Goal: Task Accomplishment & Management: Complete application form

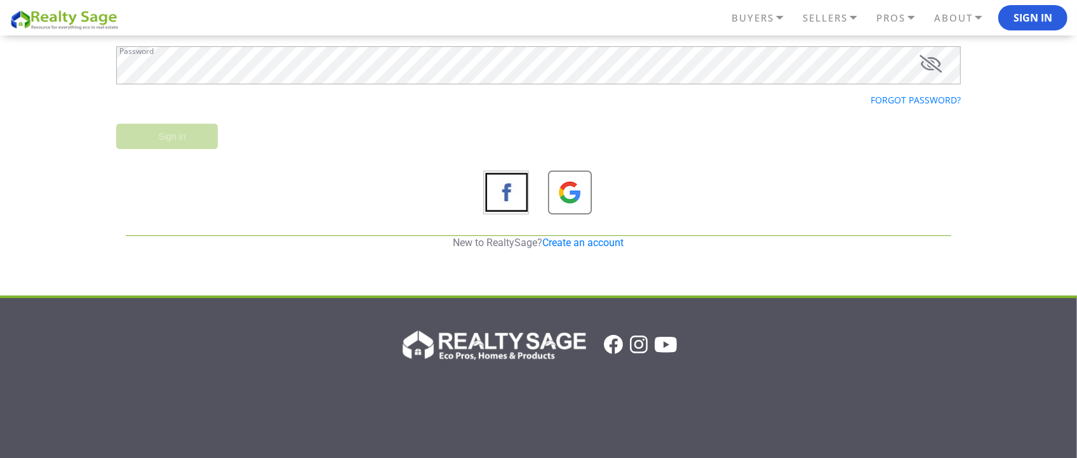
scroll to position [159, 0]
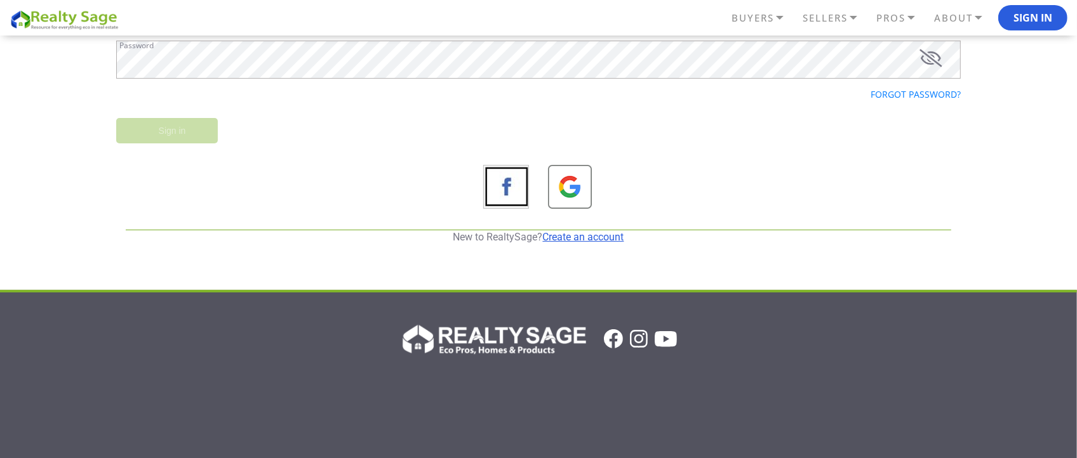
click at [578, 239] on link "Create an account" at bounding box center [583, 237] width 81 height 12
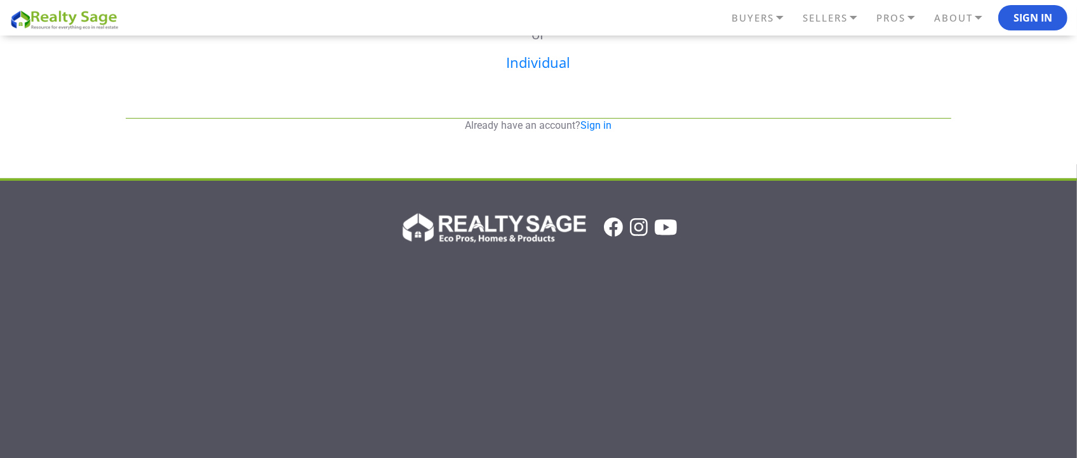
scroll to position [0, 0]
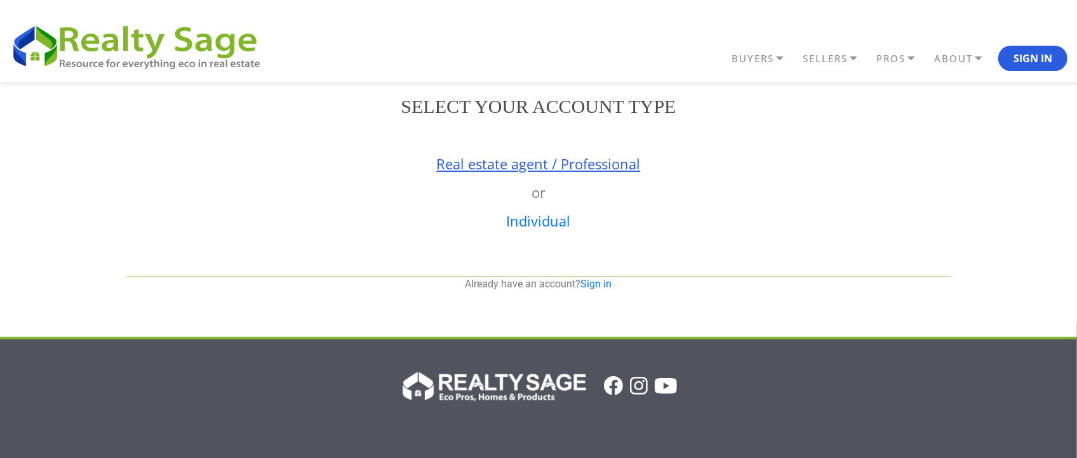
click at [488, 166] on link "Real estate agent / Professional" at bounding box center [539, 163] width 204 height 19
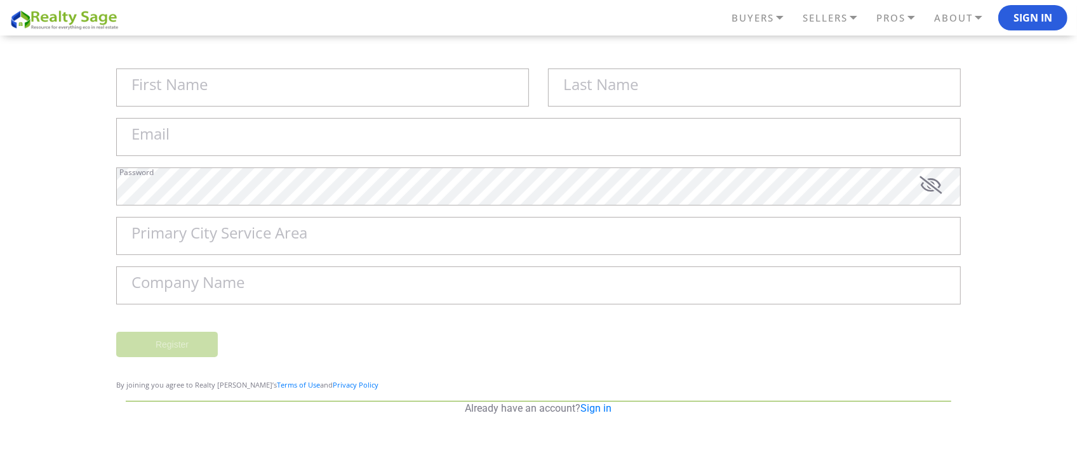
scroll to position [79, 0]
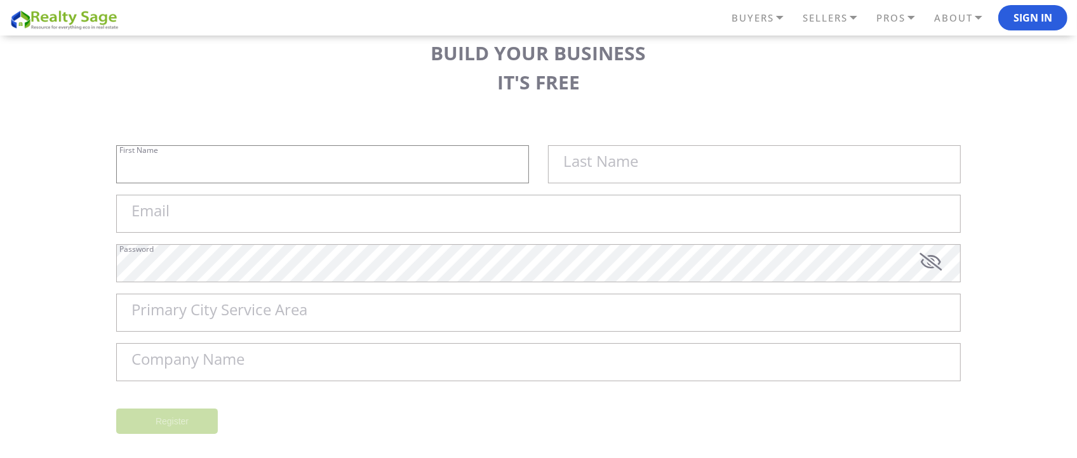
type input "Sell My House Fast [US_STATE] | As"
type input "Is Cash Home Buyers Mansfield"
type input "[EMAIL_ADDRESS][DOMAIN_NAME]"
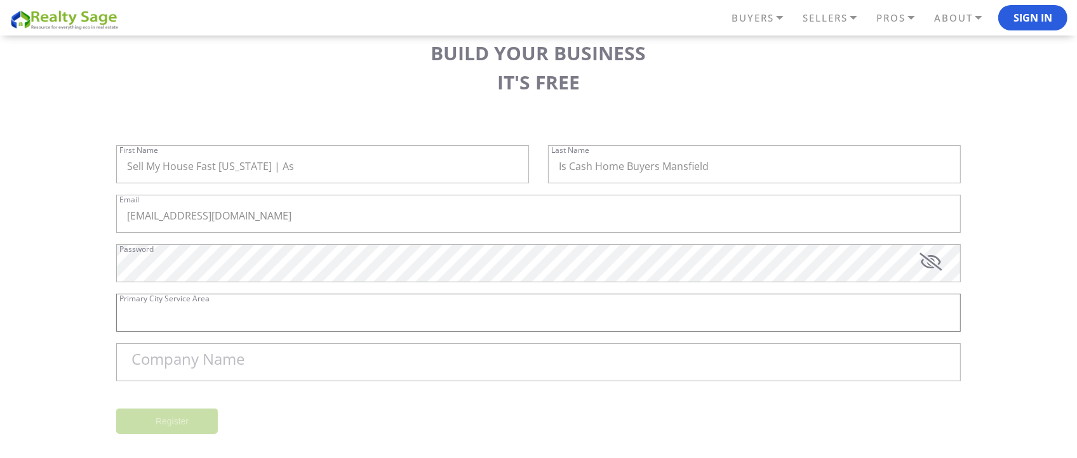
type input "[GEOGRAPHIC_DATA]"
type input "Sell My House Fast [US_STATE] | As Is Cash Home Buyers [GEOGRAPHIC_DATA]"
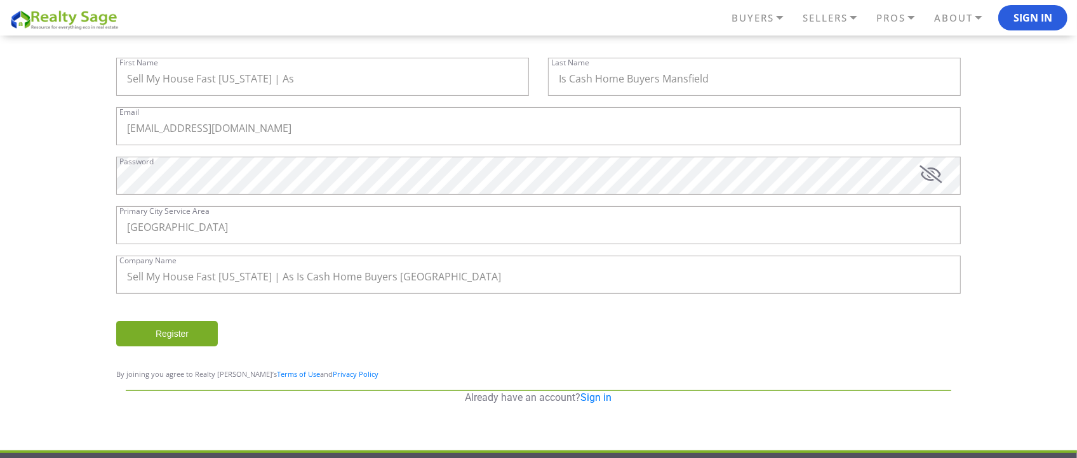
scroll to position [152, 0]
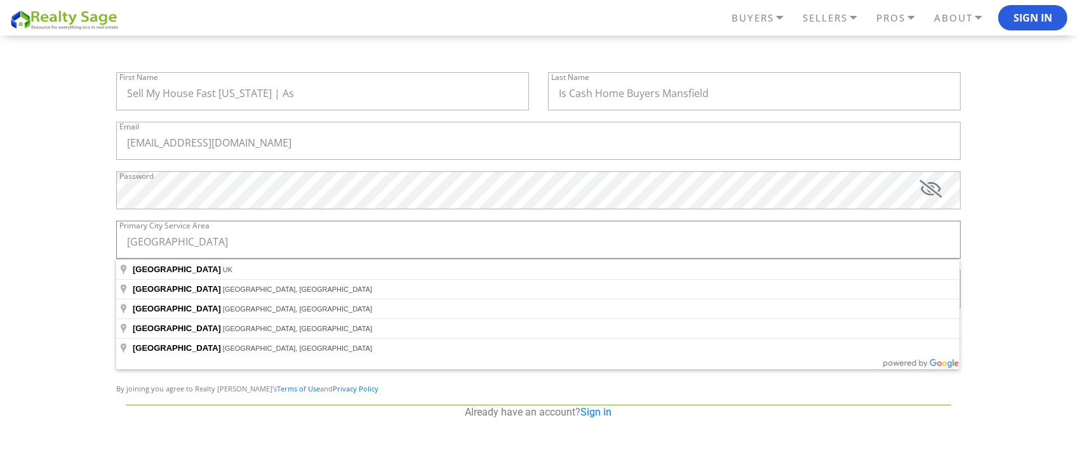
click at [267, 253] on input "[GEOGRAPHIC_DATA]" at bounding box center [538, 240] width 844 height 38
type input "[GEOGRAPHIC_DATA], [GEOGRAPHIC_DATA], [GEOGRAPHIC_DATA]"
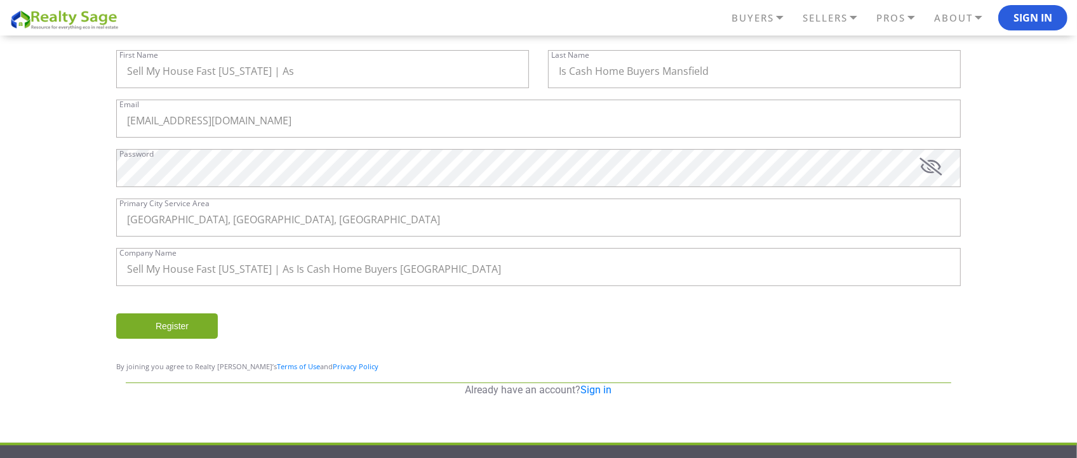
scroll to position [176, 0]
